Goal: Check status: Check status

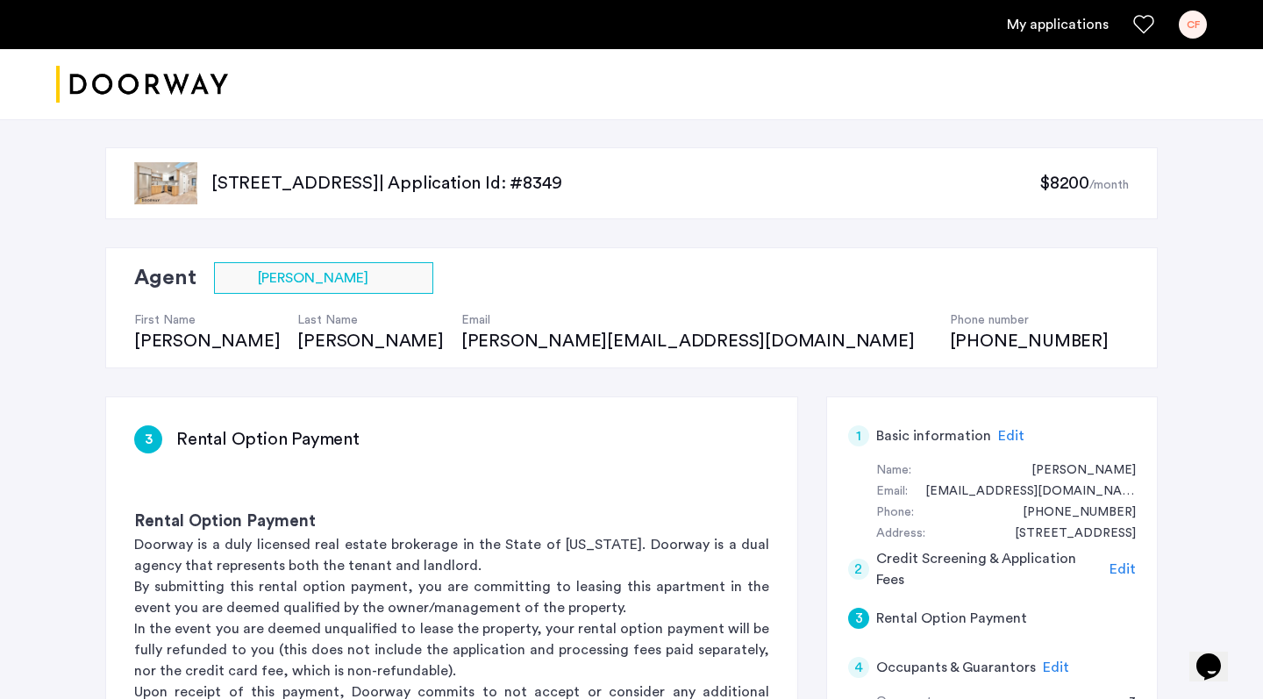
click at [1048, 20] on link "My applications" at bounding box center [1058, 24] width 102 height 21
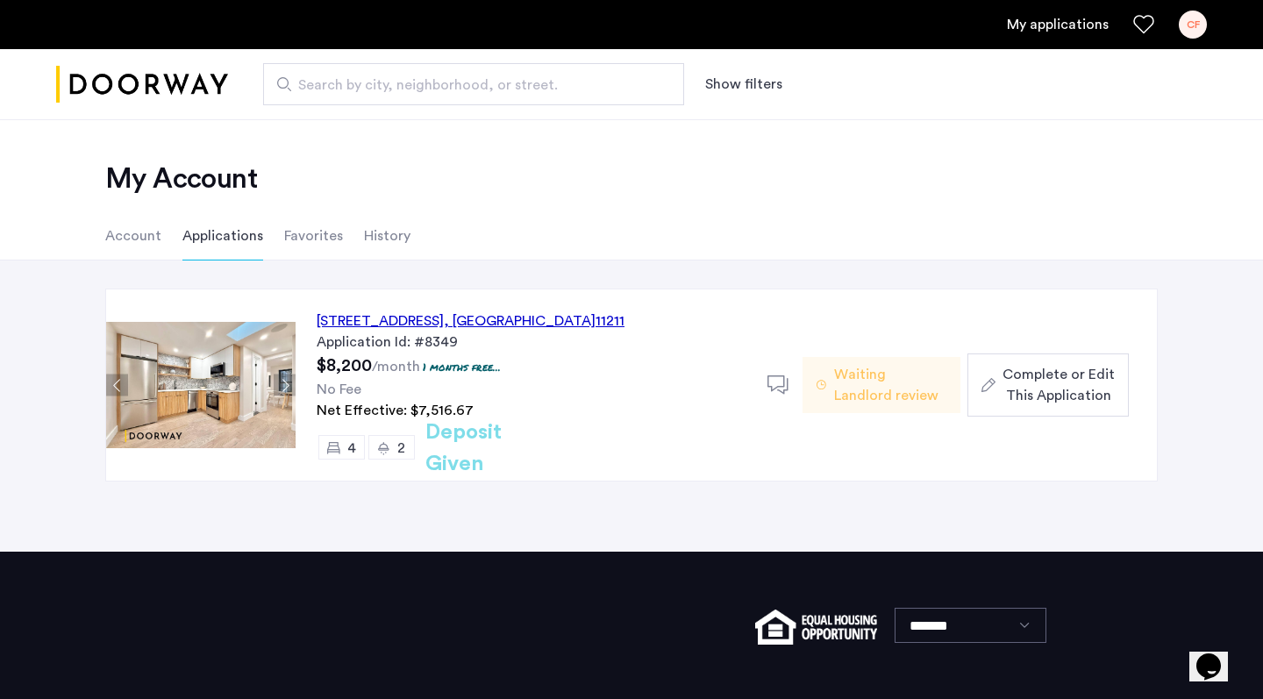
click at [872, 382] on span "Waiting Landlord review" at bounding box center [890, 385] width 112 height 42
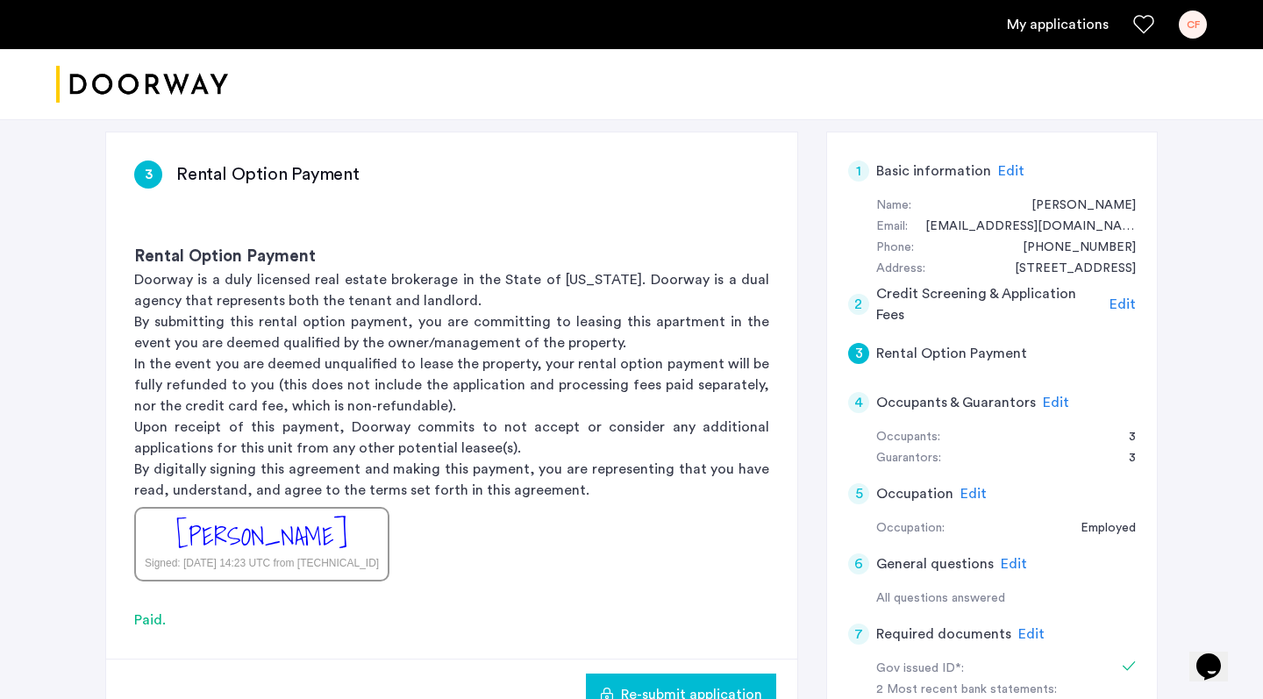
scroll to position [264, 0]
